Goal: Task Accomplishment & Management: Manage account settings

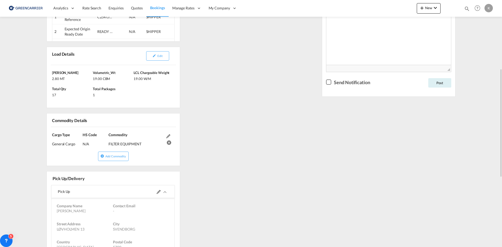
click at [164, 61] on div "Edit" at bounding box center [157, 56] width 32 height 14
click at [164, 55] on button "Edit" at bounding box center [157, 55] width 23 height 9
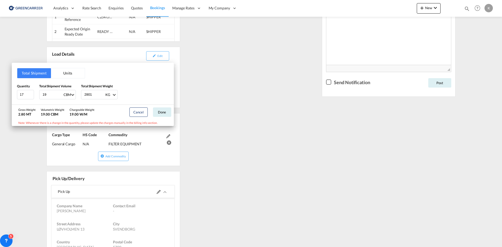
click at [228, 133] on div "Total Shipment Units Quantity 17 Total Shipment Volume 19 CBM CBM CFT Total Shi…" at bounding box center [251, 123] width 502 height 247
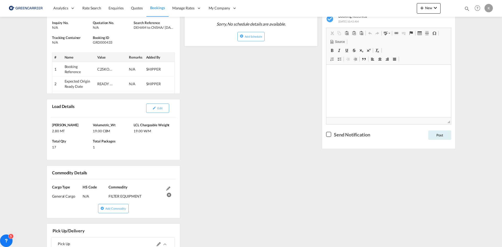
scroll to position [78, 0]
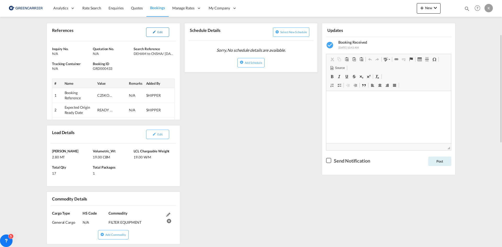
click at [166, 31] on button "Edit" at bounding box center [157, 31] width 23 height 9
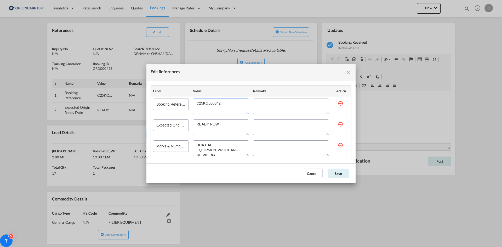
click at [206, 104] on textarea "Edit References" at bounding box center [221, 107] width 56 height 16
drag, startPoint x: 350, startPoint y: 74, endPoint x: 498, endPoint y: 27, distance: 154.7
click at [350, 74] on md-icon "icon-close fg-AAA8AD cursor" at bounding box center [348, 72] width 6 height 6
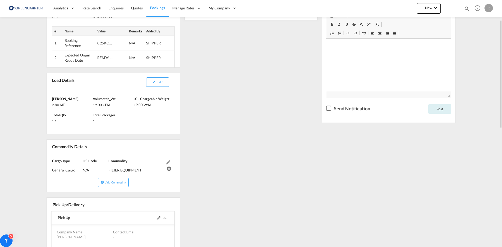
scroll to position [183, 0]
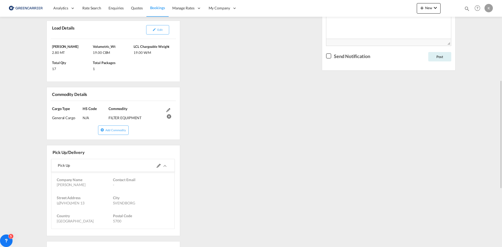
click at [158, 167] on md-icon at bounding box center [159, 166] width 4 height 4
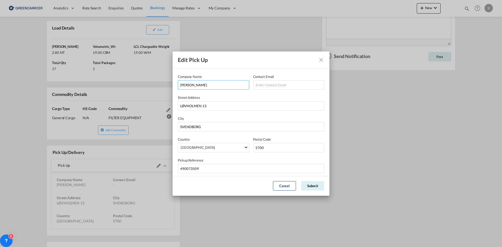
drag, startPoint x: 220, startPoint y: 88, endPoint x: 127, endPoint y: 81, distance: 93.3
click at [127, 81] on div "Edit Pick Up Company Name [PERSON_NAME] Contact Email Street Address [GEOGRAPHI…" at bounding box center [251, 123] width 502 height 247
drag, startPoint x: 222, startPoint y: 107, endPoint x: 136, endPoint y: 105, distance: 86.0
click at [136, 105] on div "Edit Pick Up Company Name [PERSON_NAME] Contact Email Street Address [GEOGRAPHI…" at bounding box center [251, 123] width 502 height 247
drag, startPoint x: 273, startPoint y: 148, endPoint x: 175, endPoint y: 146, distance: 98.5
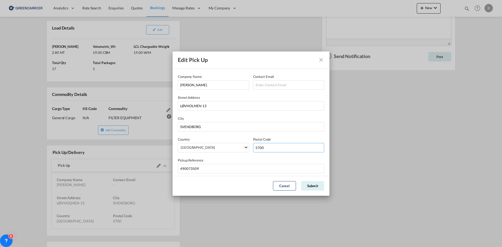
click at [200, 148] on div "Country [GEOGRAPHIC_DATA] [GEOGRAPHIC_DATA] [GEOGRAPHIC_DATA] [GEOGRAPHIC_DATA]…" at bounding box center [251, 145] width 146 height 16
drag, startPoint x: 211, startPoint y: 126, endPoint x: 125, endPoint y: 123, distance: 86.0
click at [125, 123] on div "Edit Pick Up Company Name [PERSON_NAME] Contact Email Street Address [GEOGRAPHI…" at bounding box center [251, 123] width 502 height 247
drag, startPoint x: 202, startPoint y: 169, endPoint x: 116, endPoint y: 164, distance: 86.6
click at [119, 165] on div "Edit Pick Up Company Name [PERSON_NAME] Contact Email Street Address [GEOGRAPHI…" at bounding box center [251, 123] width 502 height 247
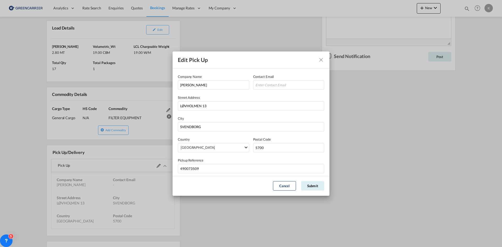
click at [317, 61] on button "Company NameContact EmailStreet ..." at bounding box center [321, 60] width 10 height 10
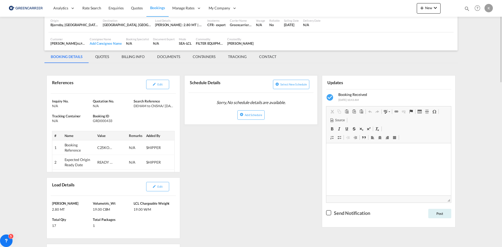
scroll to position [0, 0]
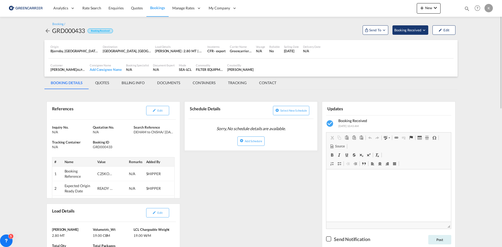
click at [412, 28] on span "Booking Received" at bounding box center [407, 29] width 27 height 5
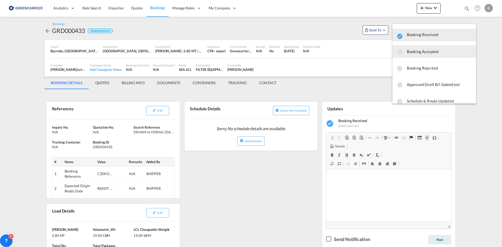
click at [417, 49] on span "Booking Accepted" at bounding box center [439, 51] width 65 height 9
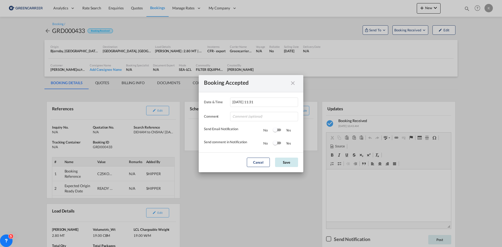
click at [291, 160] on button "Save" at bounding box center [286, 162] width 23 height 9
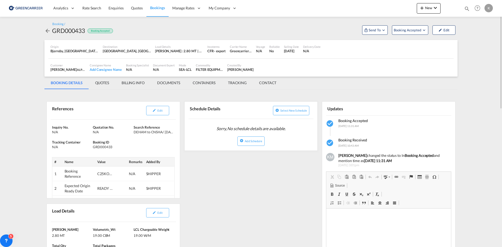
click at [48, 31] on md-icon "icon-arrow-left" at bounding box center [47, 31] width 6 height 6
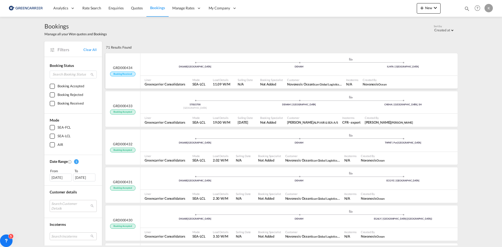
click at [162, 70] on div "DKAAR | [GEOGRAPHIC_DATA] .a{fill:#aaa8ad;} .a{fill:#aaa8ad;} DEHAM ILHFA | [GE…" at bounding box center [298, 65] width 317 height 16
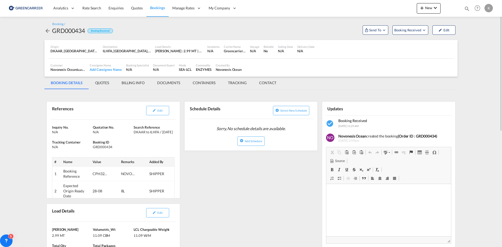
drag, startPoint x: 153, startPoint y: 213, endPoint x: 163, endPoint y: 208, distance: 11.7
click at [153, 213] on md-icon "icon-pencil" at bounding box center [154, 213] width 4 height 4
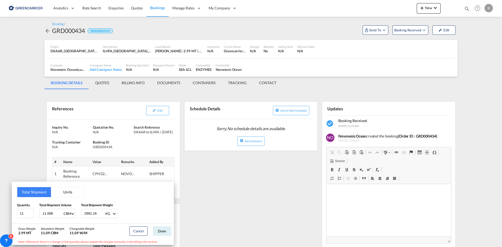
click at [243, 181] on div "Total Shipment Units Quantity 11 Total Shipment Volume 11.088 CBM CBM CFT Total…" at bounding box center [251, 123] width 502 height 247
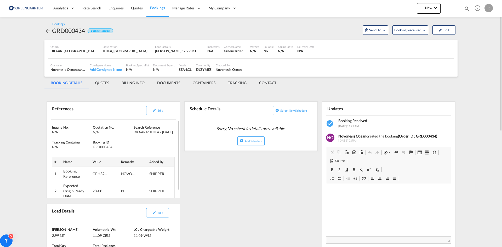
click at [104, 148] on div "GRD000434" at bounding box center [112, 146] width 39 height 5
copy div "GRD000434"
click at [158, 109] on span "Edit" at bounding box center [159, 110] width 5 height 3
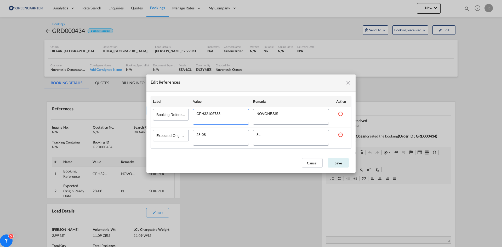
click at [220, 114] on textarea "Edit References" at bounding box center [221, 117] width 56 height 16
click at [350, 82] on md-icon "icon-close fg-AAA8AD cursor" at bounding box center [348, 83] width 6 height 6
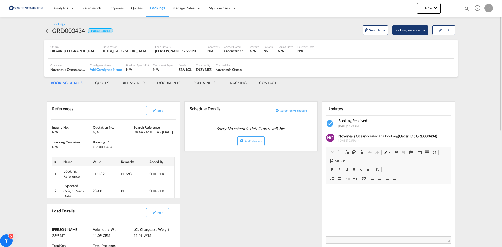
click at [420, 30] on span "Booking Received" at bounding box center [407, 29] width 27 height 5
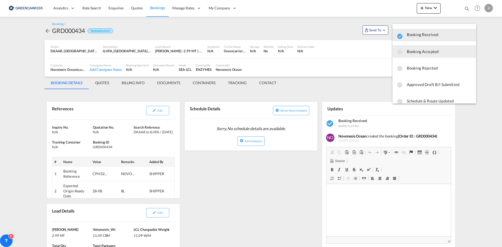
click at [419, 50] on span "Booking Accepted" at bounding box center [439, 51] width 65 height 9
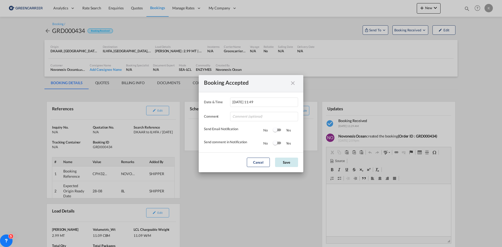
click at [290, 159] on button "Save" at bounding box center [286, 162] width 23 height 9
